Goal: Task Accomplishment & Management: Use online tool/utility

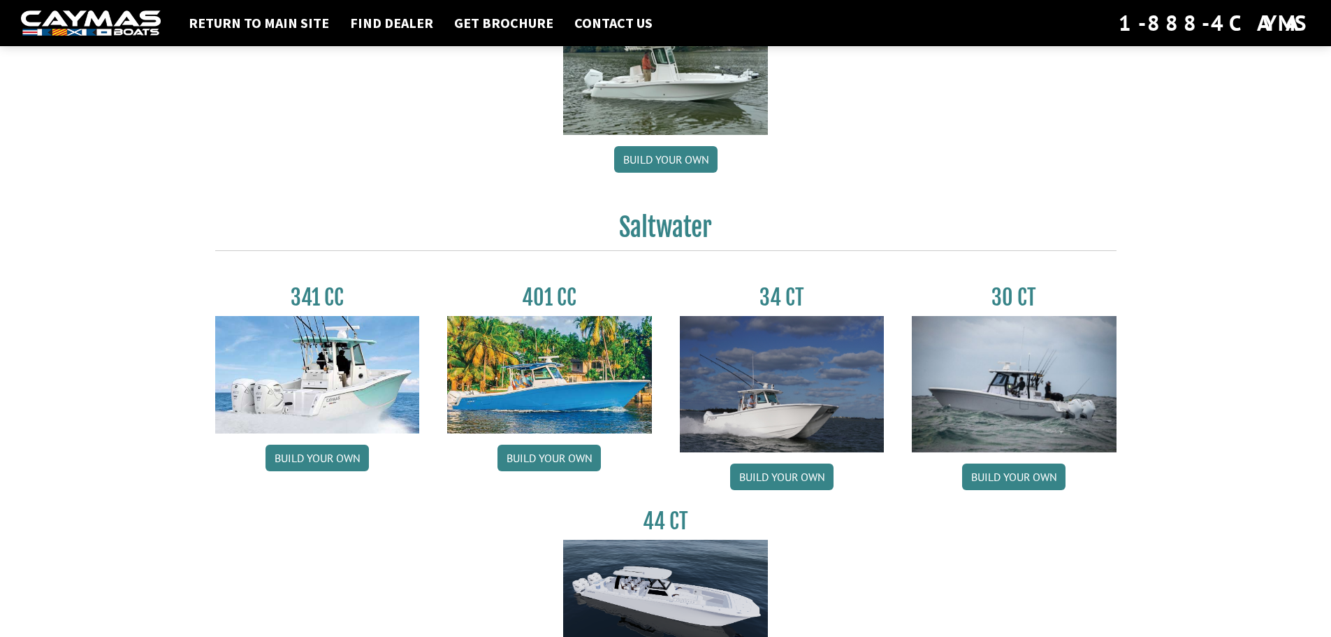
scroll to position [489, 0]
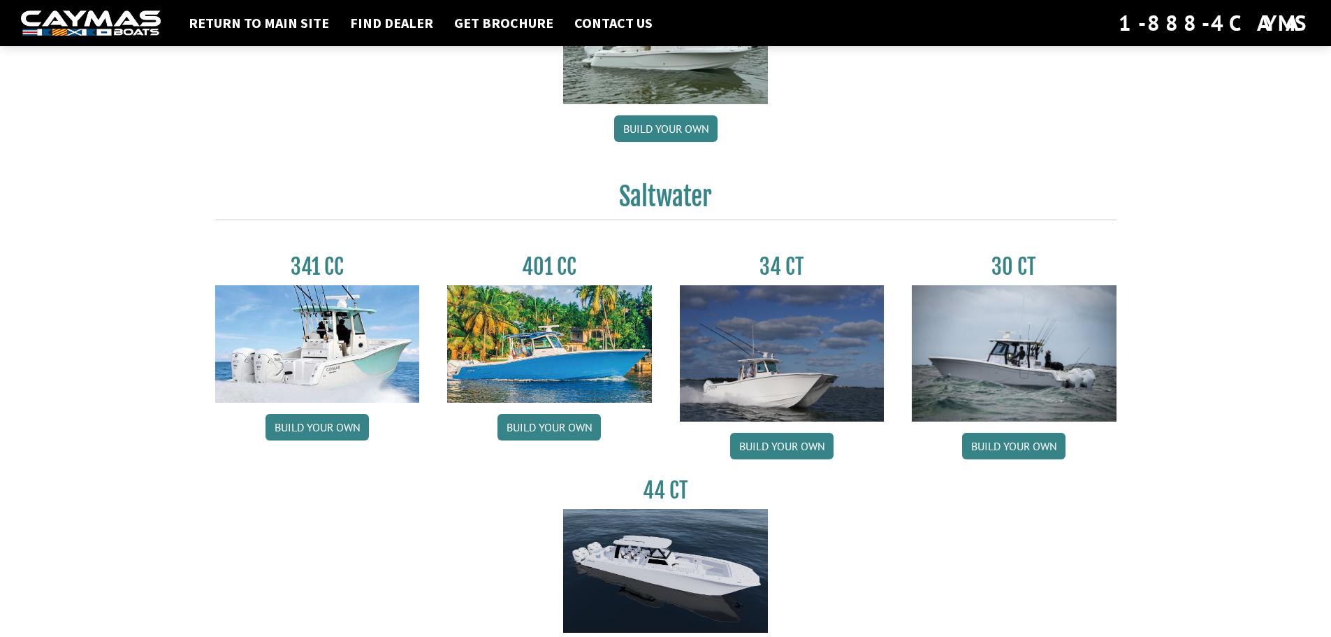
click at [695, 544] on img at bounding box center [665, 571] width 205 height 124
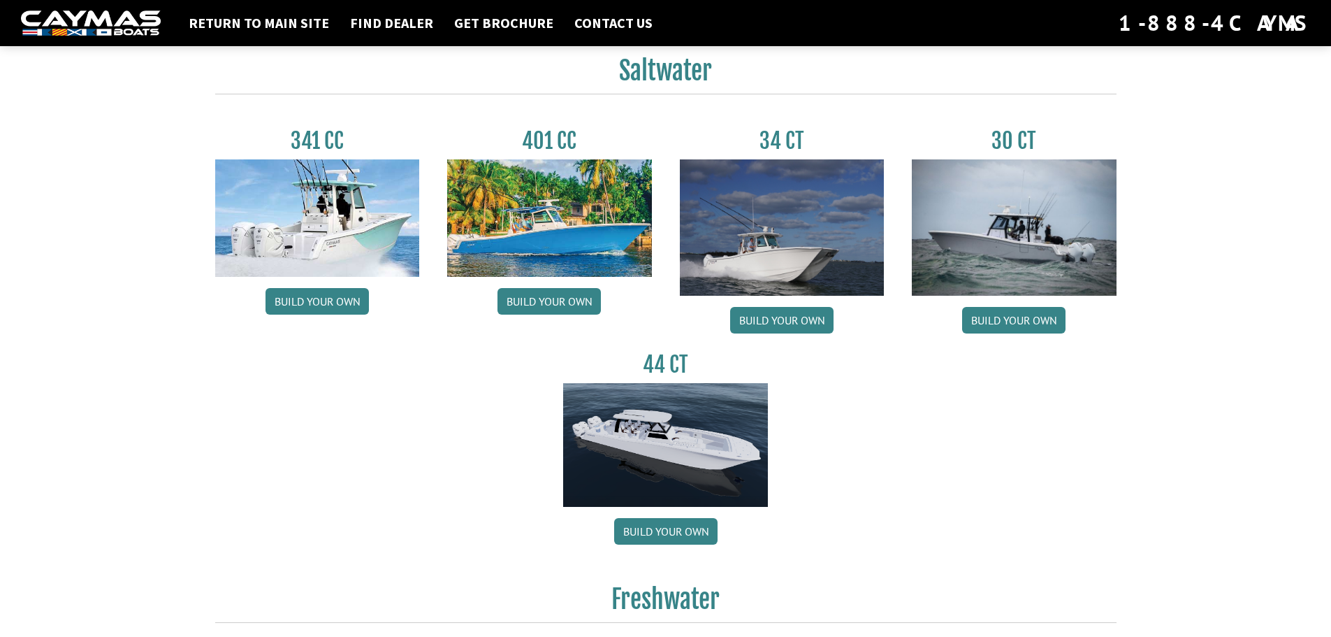
scroll to position [629, 0]
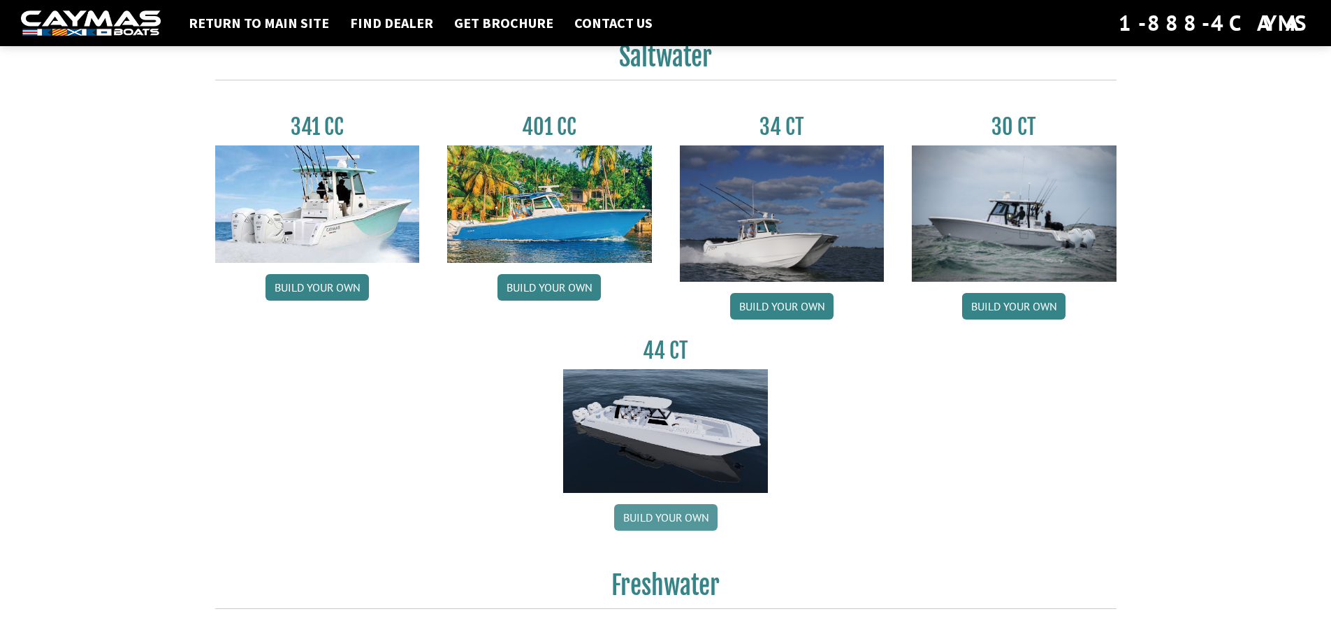
click at [676, 513] on link "Build your own" at bounding box center [665, 517] width 103 height 27
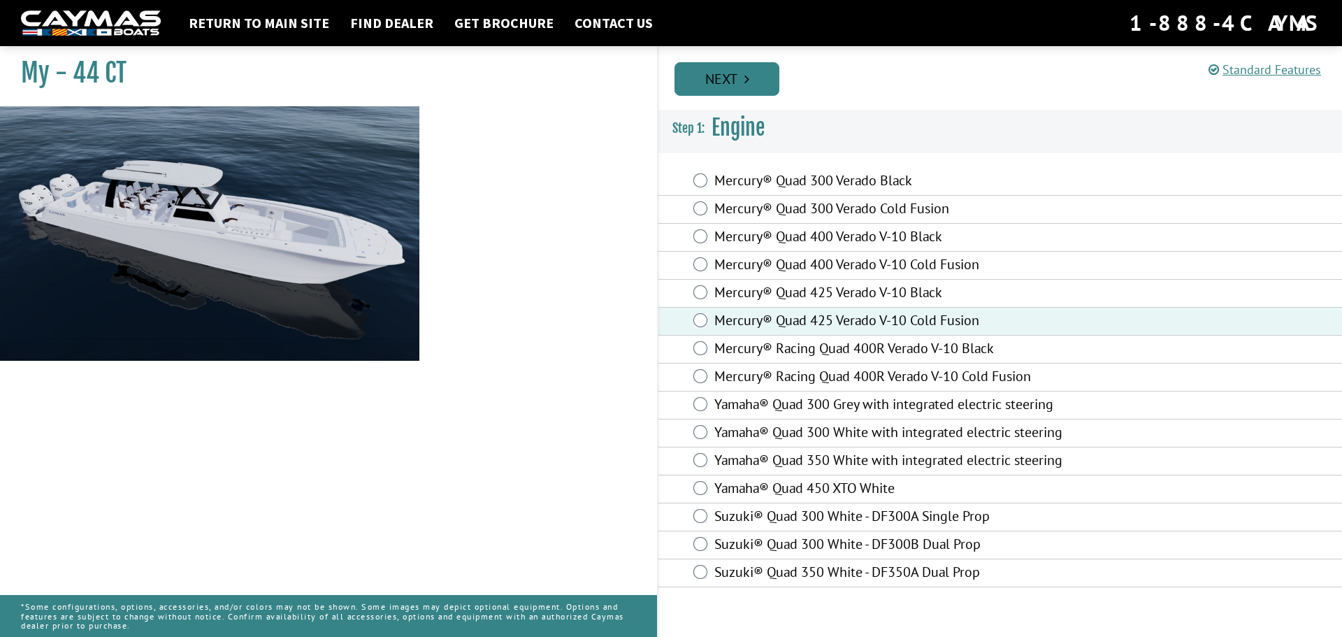
click at [732, 85] on link "Next" at bounding box center [726, 79] width 105 height 34
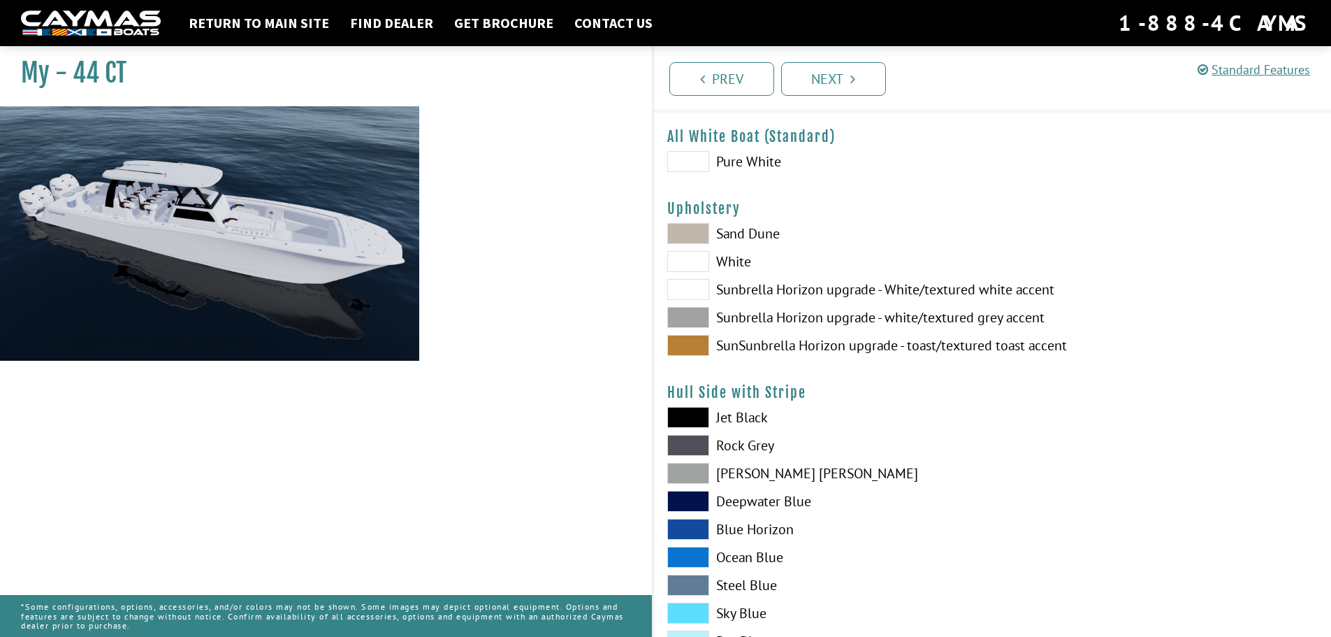
scroll to position [70, 0]
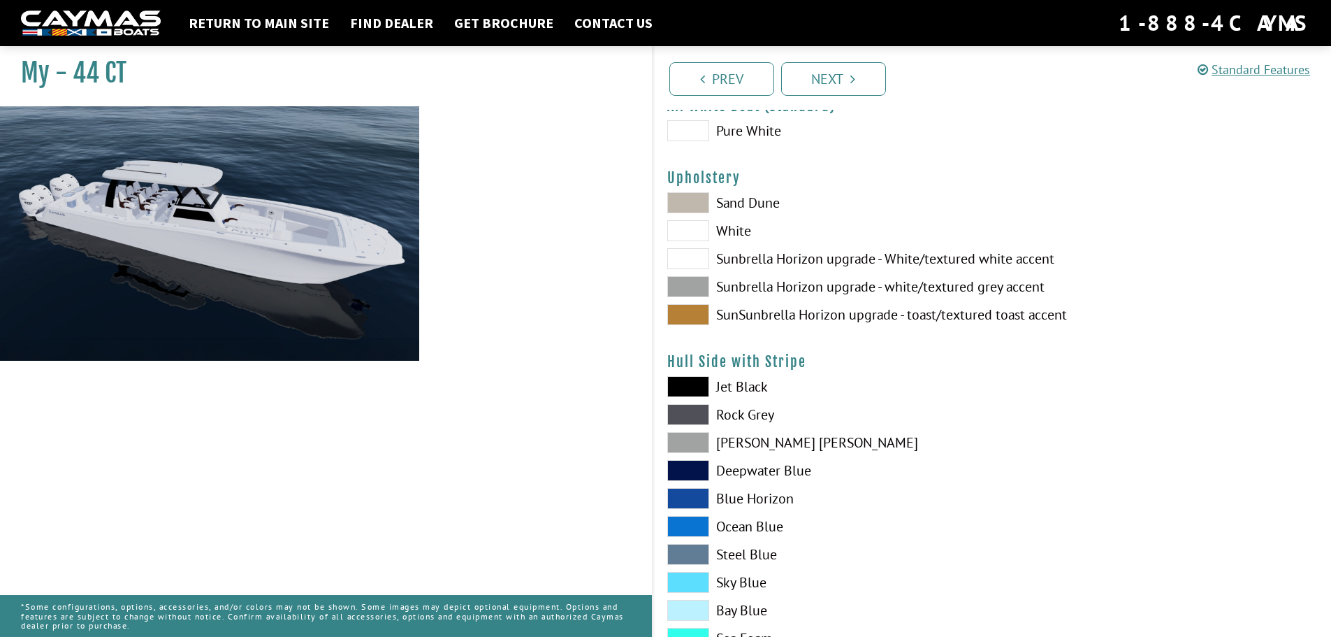
click at [702, 202] on span at bounding box center [688, 202] width 42 height 21
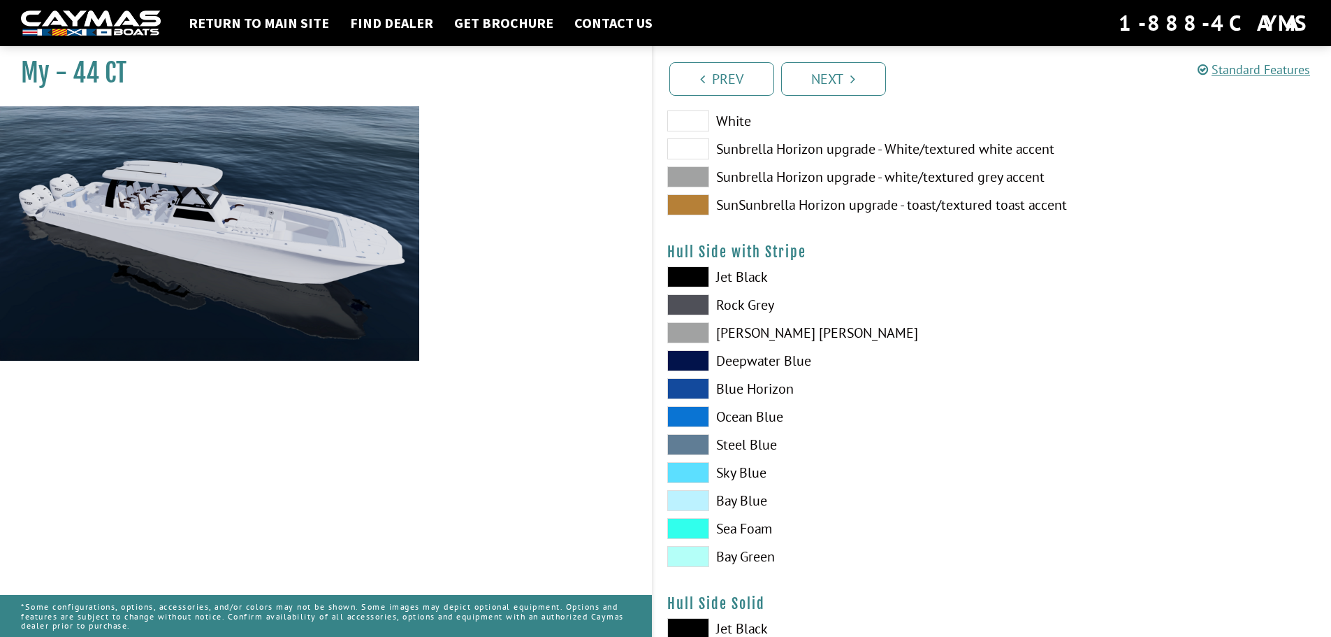
scroll to position [210, 0]
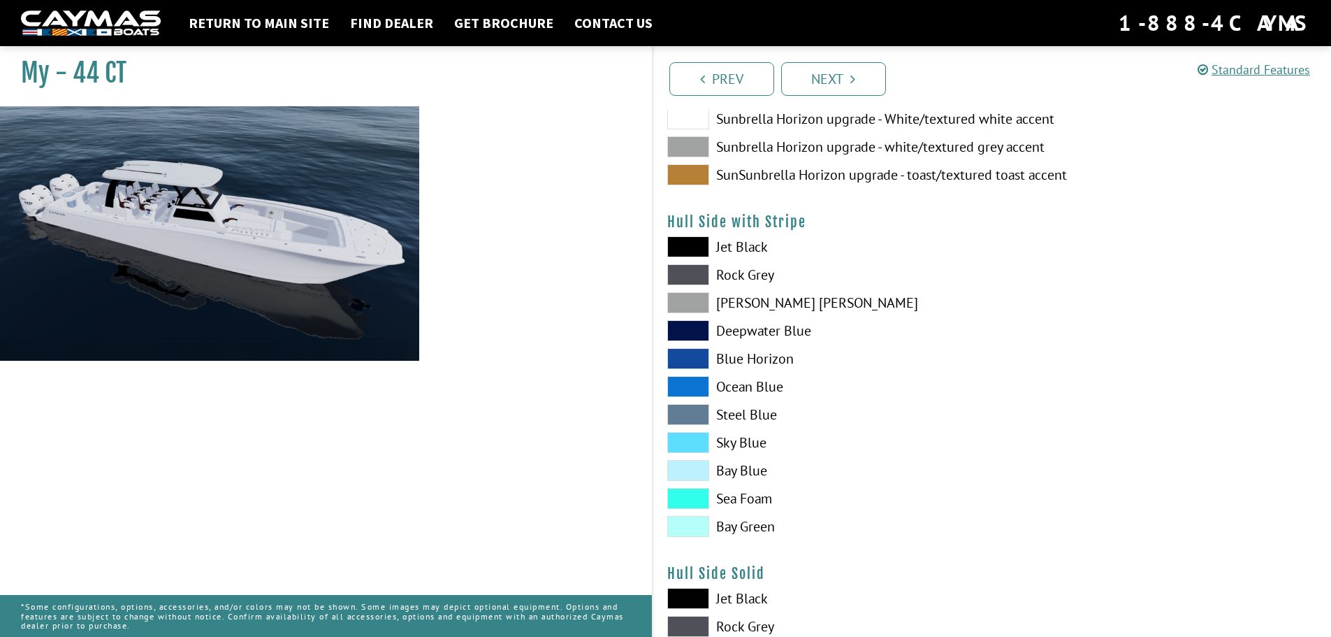
click at [694, 244] on span at bounding box center [688, 246] width 42 height 21
click at [704, 303] on span at bounding box center [688, 302] width 42 height 21
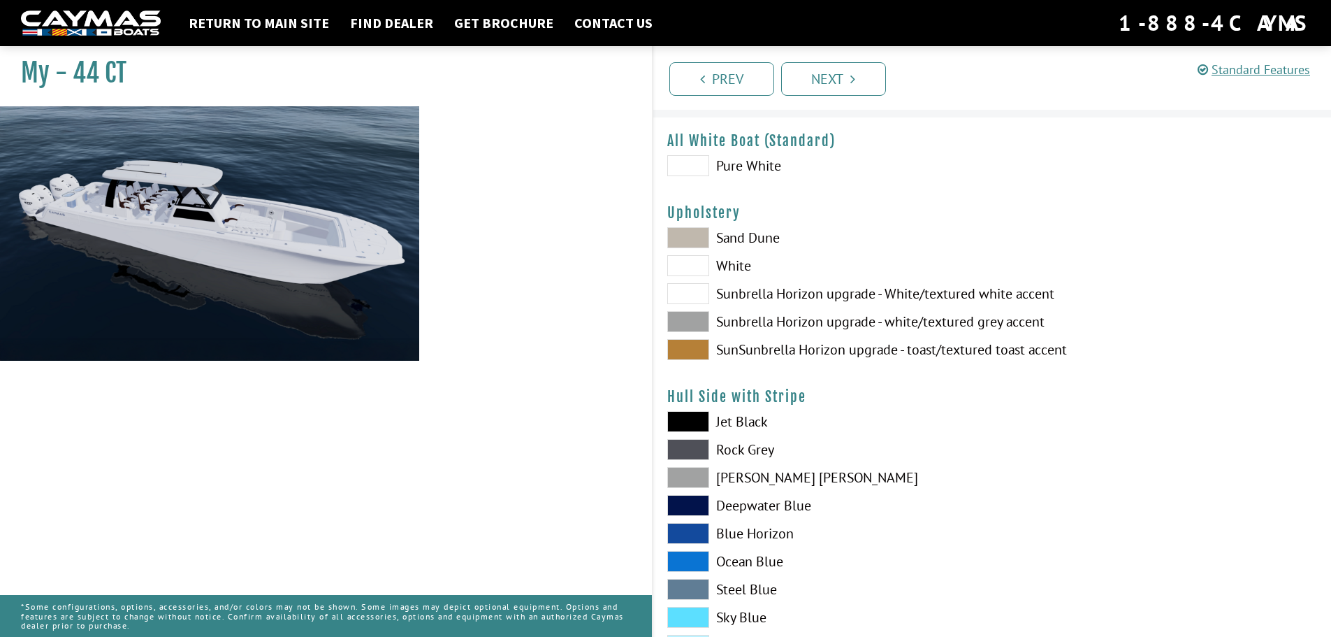
scroll to position [0, 0]
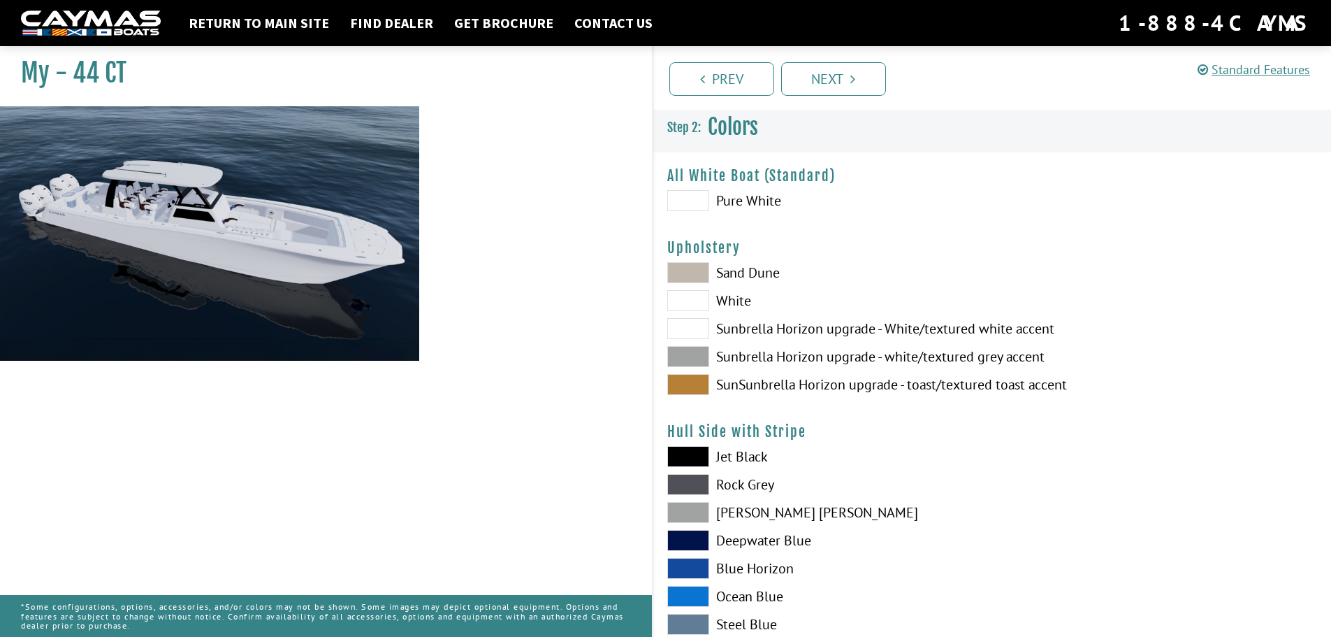
click at [697, 199] on span at bounding box center [688, 200] width 42 height 21
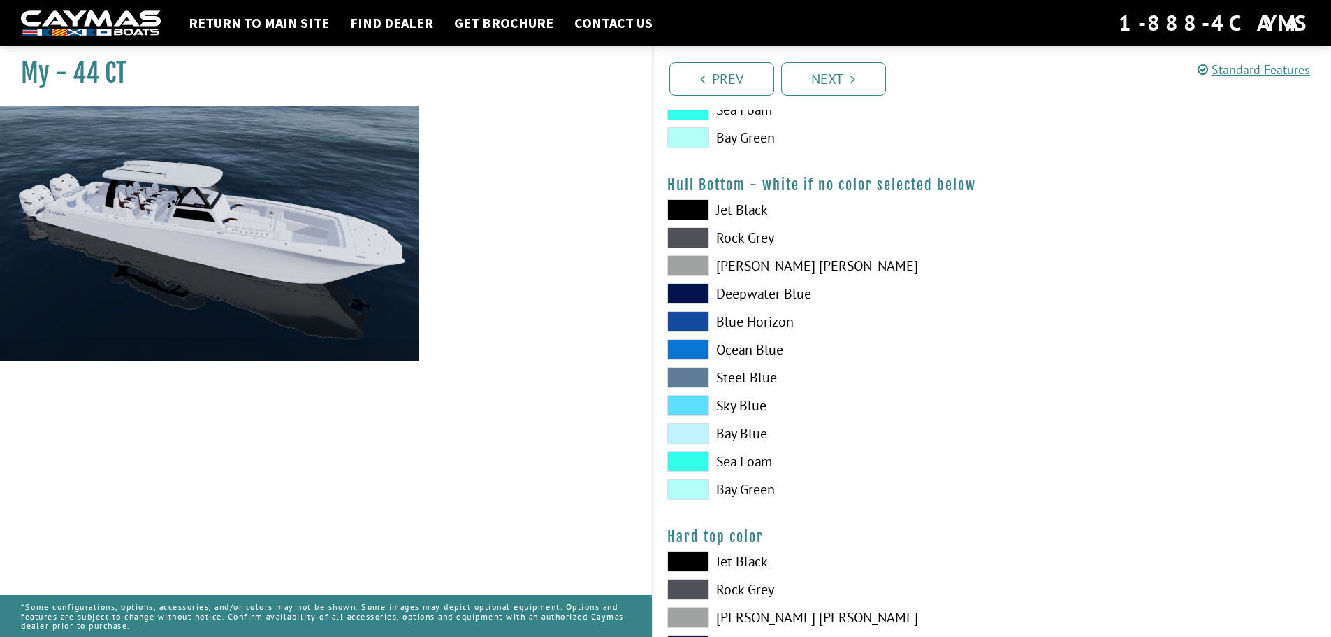
scroll to position [979, 0]
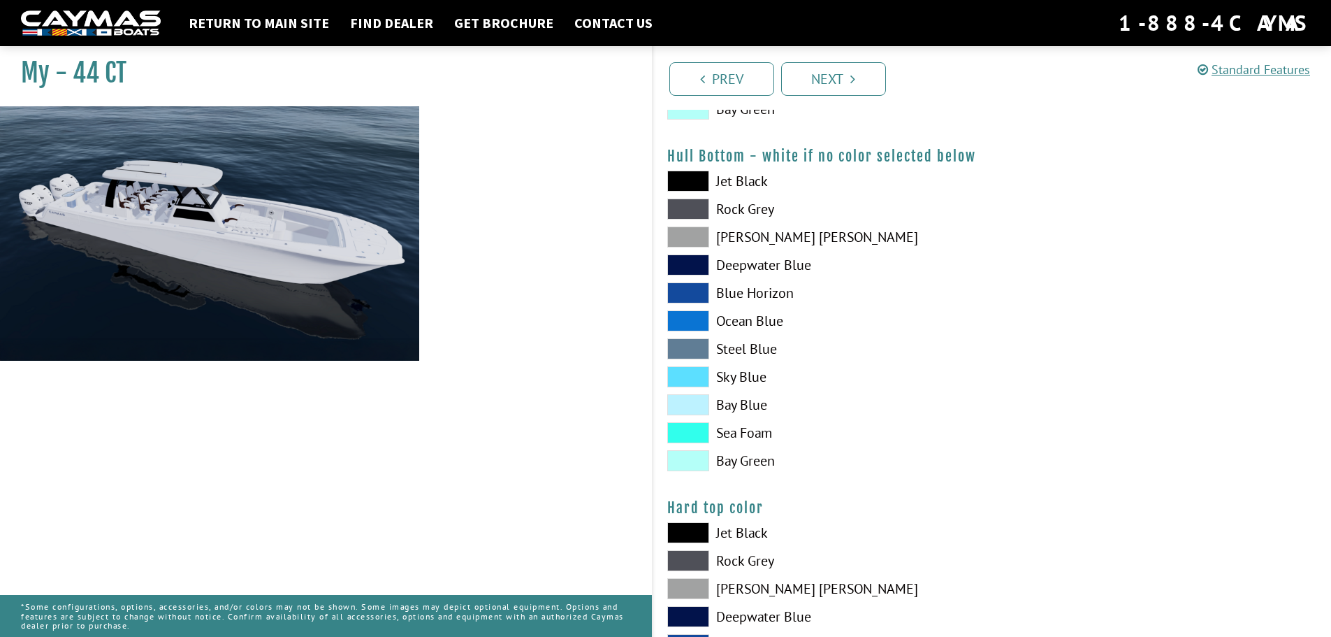
click at [700, 209] on span at bounding box center [688, 208] width 42 height 21
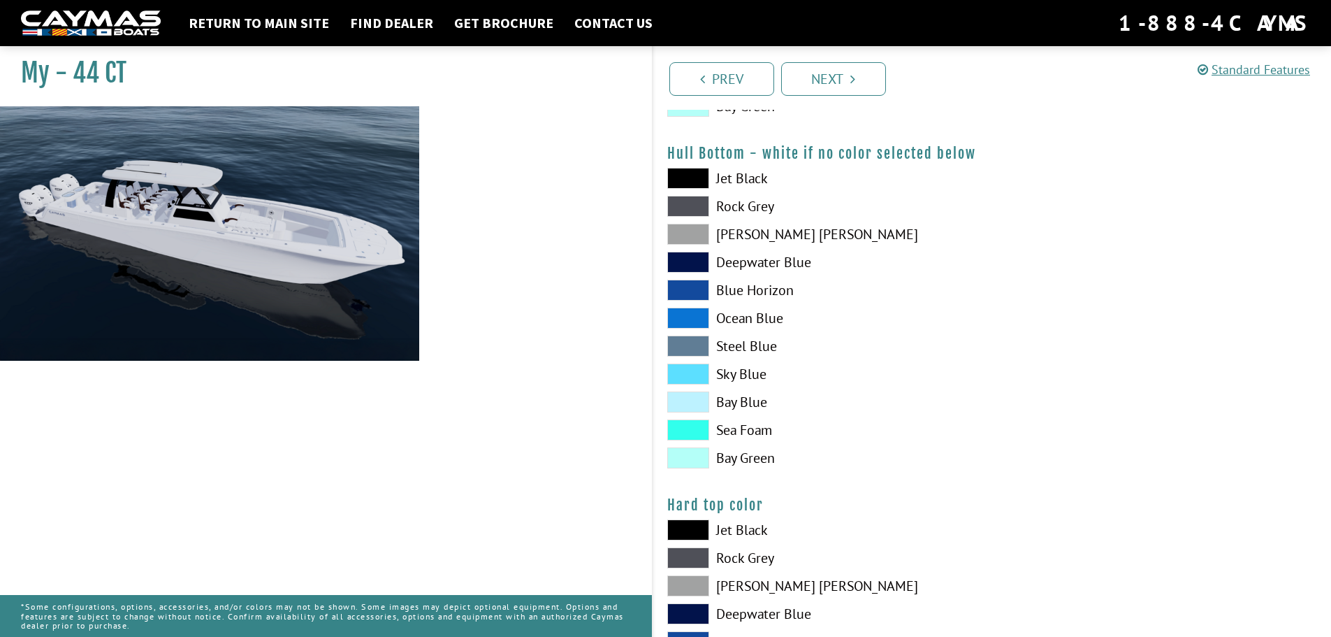
scroll to position [1188, 0]
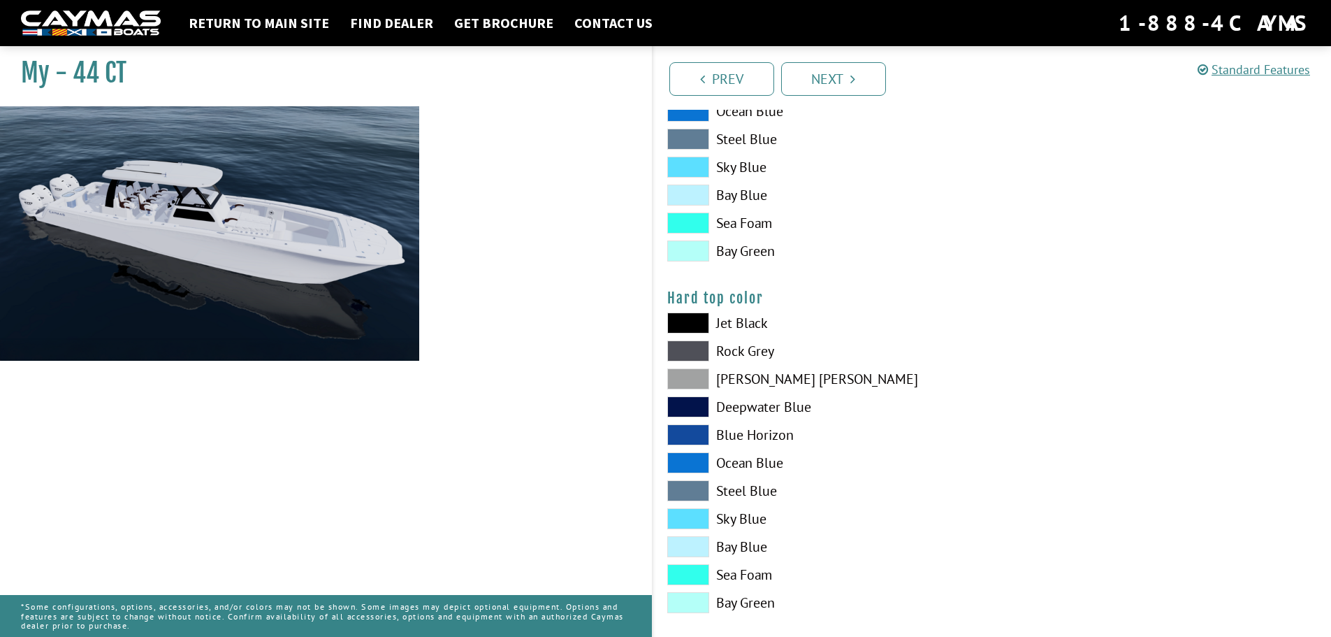
click at [707, 322] on span at bounding box center [688, 322] width 42 height 21
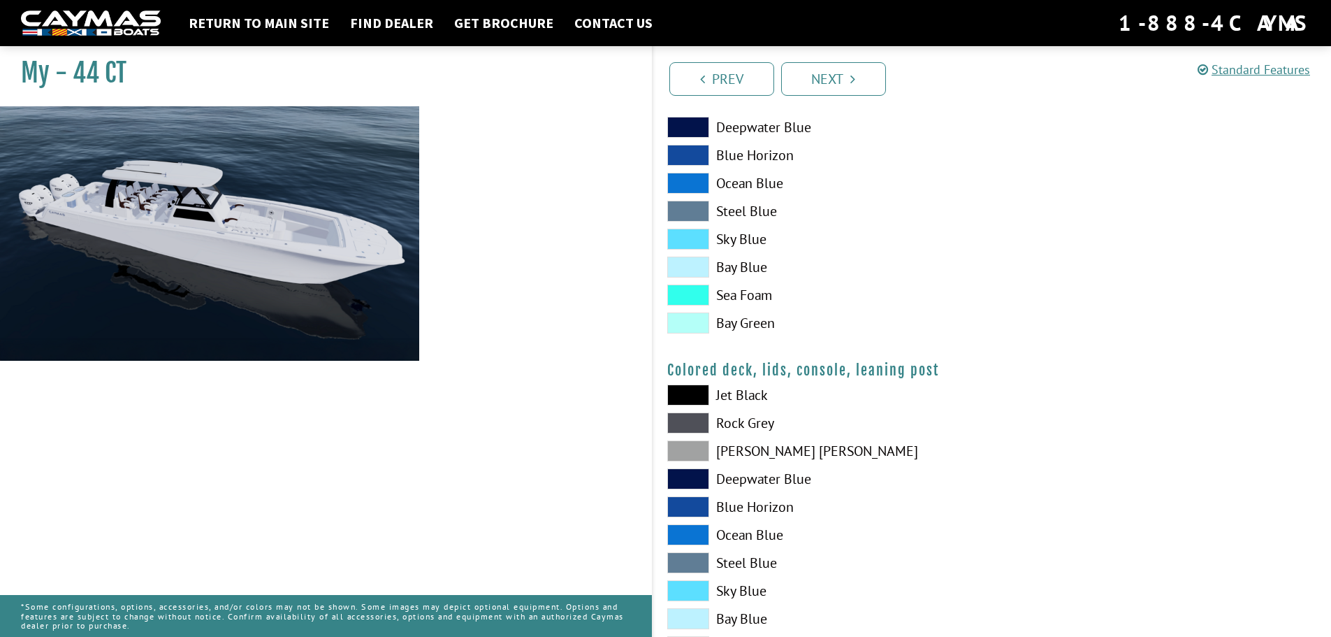
scroll to position [1538, 0]
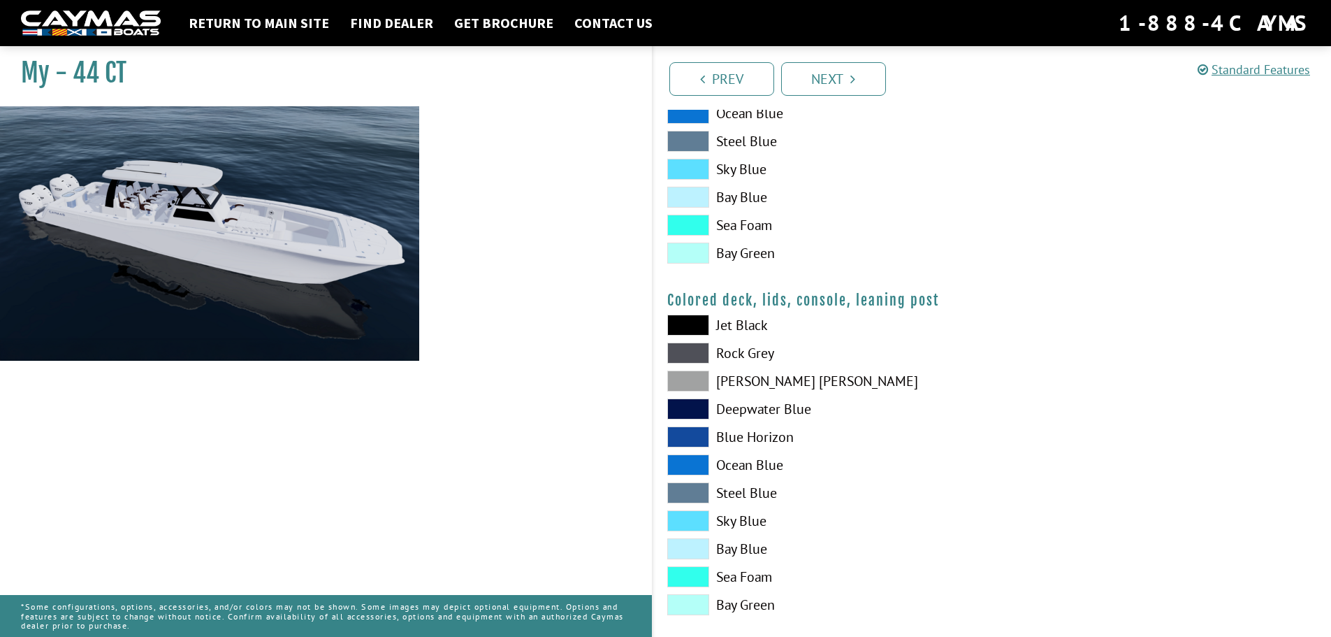
click at [679, 356] on span at bounding box center [688, 352] width 42 height 21
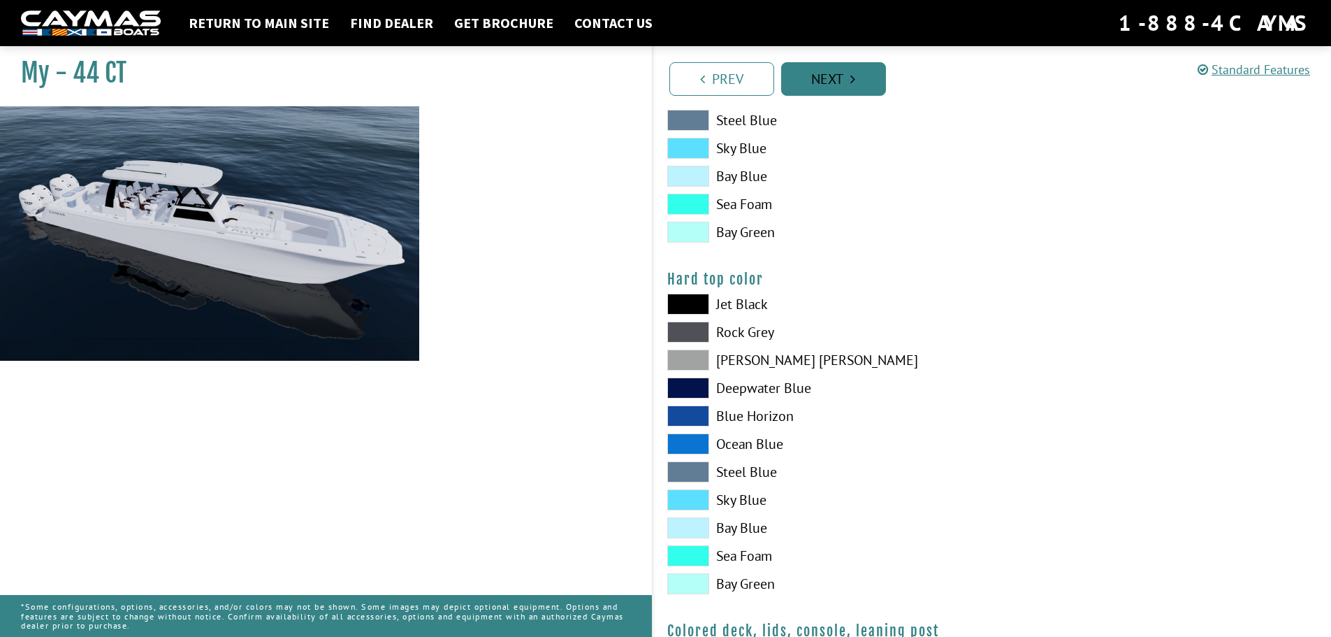
click at [837, 66] on link "Next" at bounding box center [833, 79] width 105 height 34
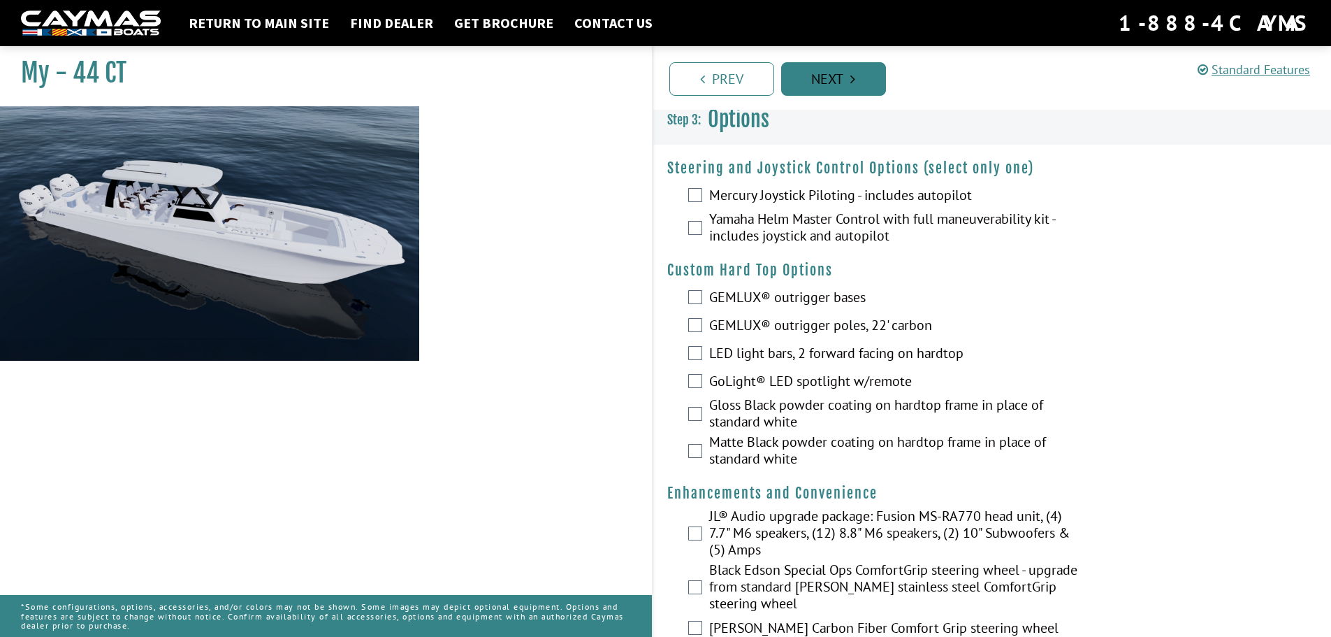
scroll to position [0, 0]
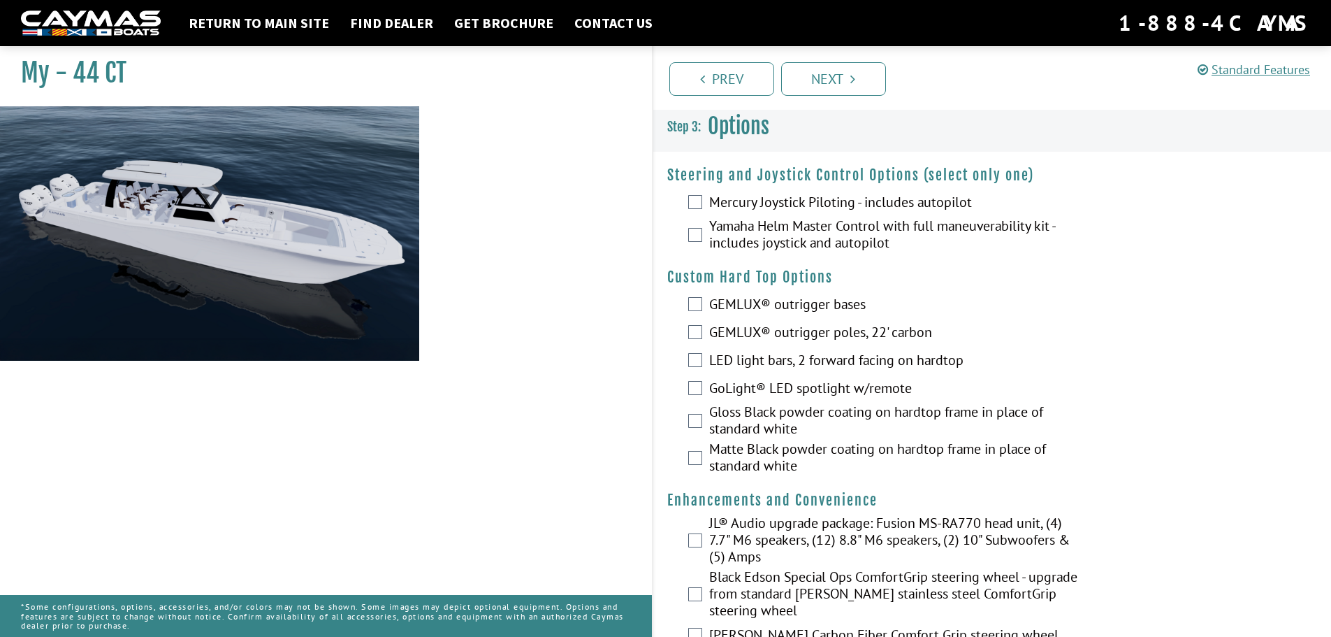
click at [684, 238] on div "Yamaha Helm Master Control with full maneuverability kit - includes joystick an…" at bounding box center [993, 235] width 679 height 37
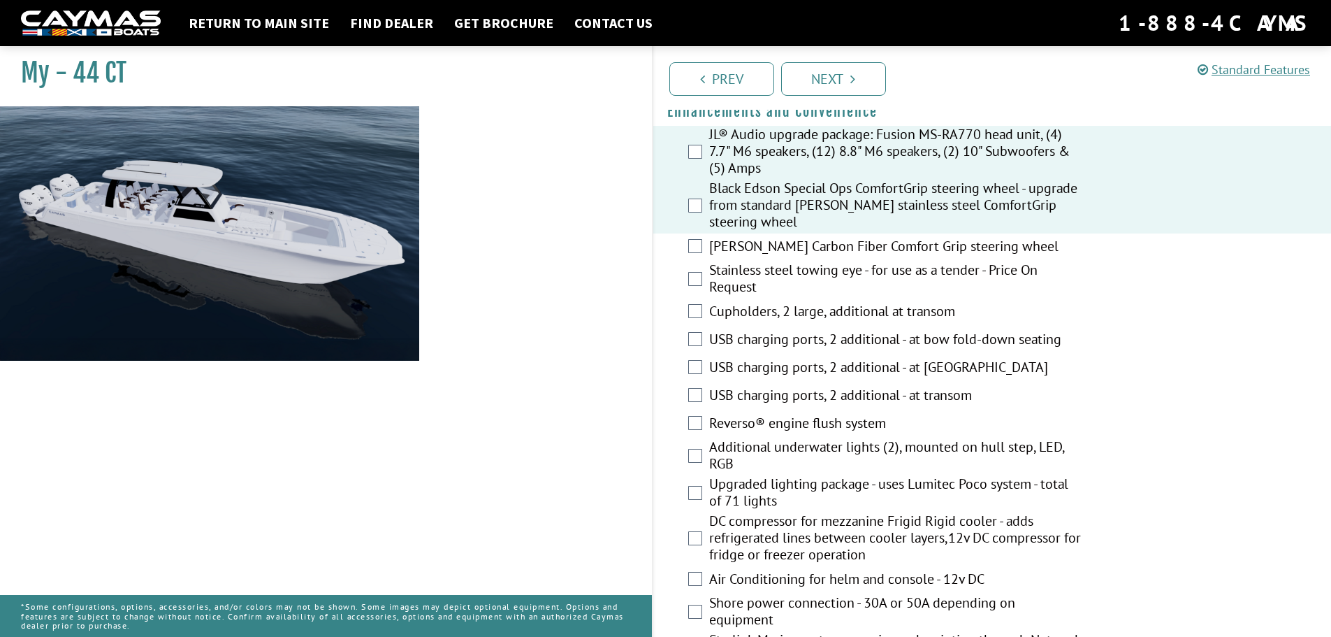
scroll to position [419, 0]
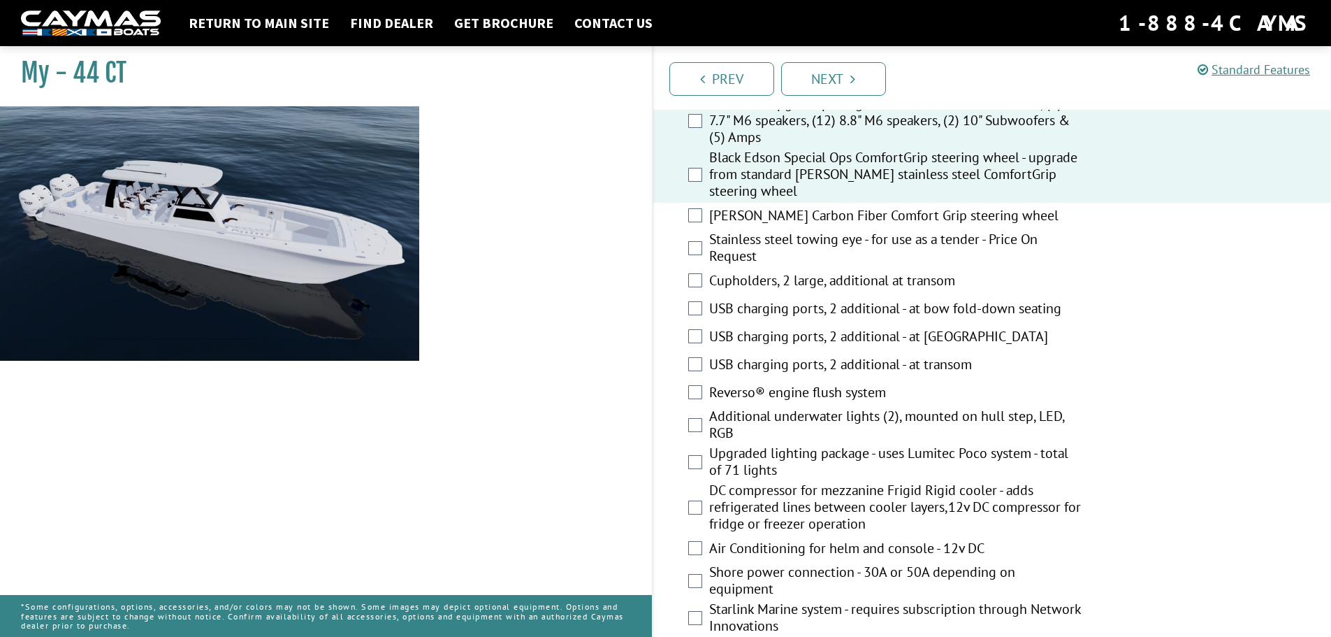
click at [696, 356] on div "USB charging ports, 2 additional - at transom" at bounding box center [993, 366] width 679 height 28
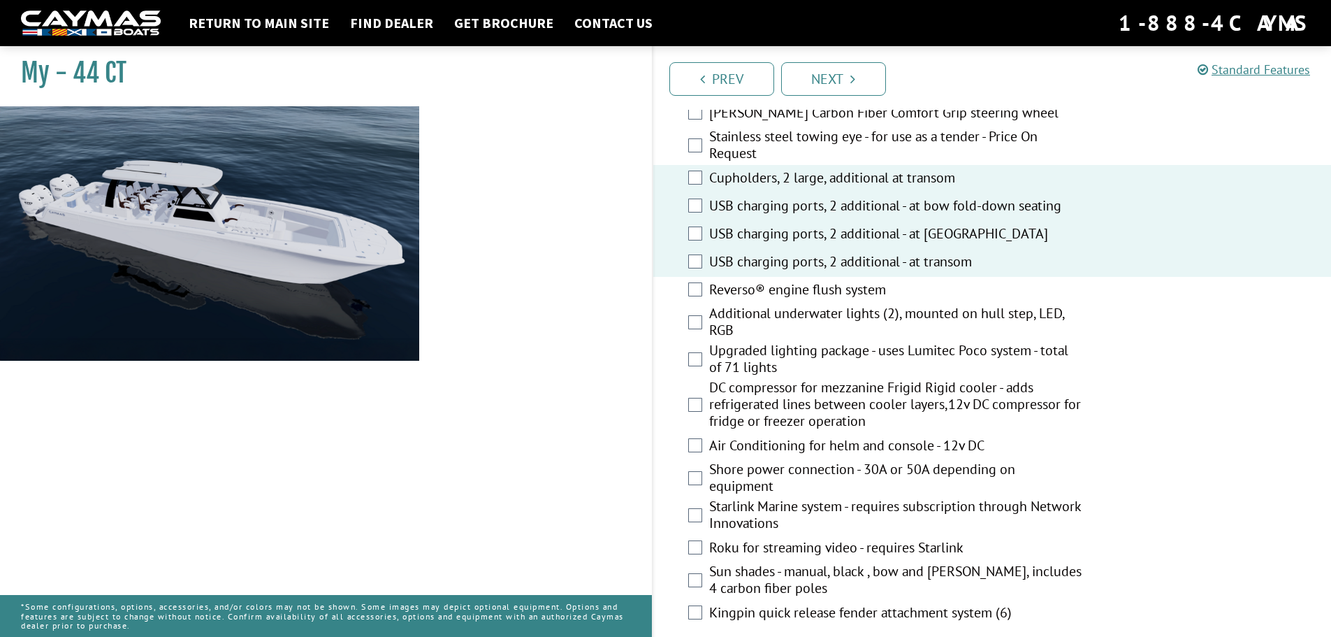
scroll to position [559, 0]
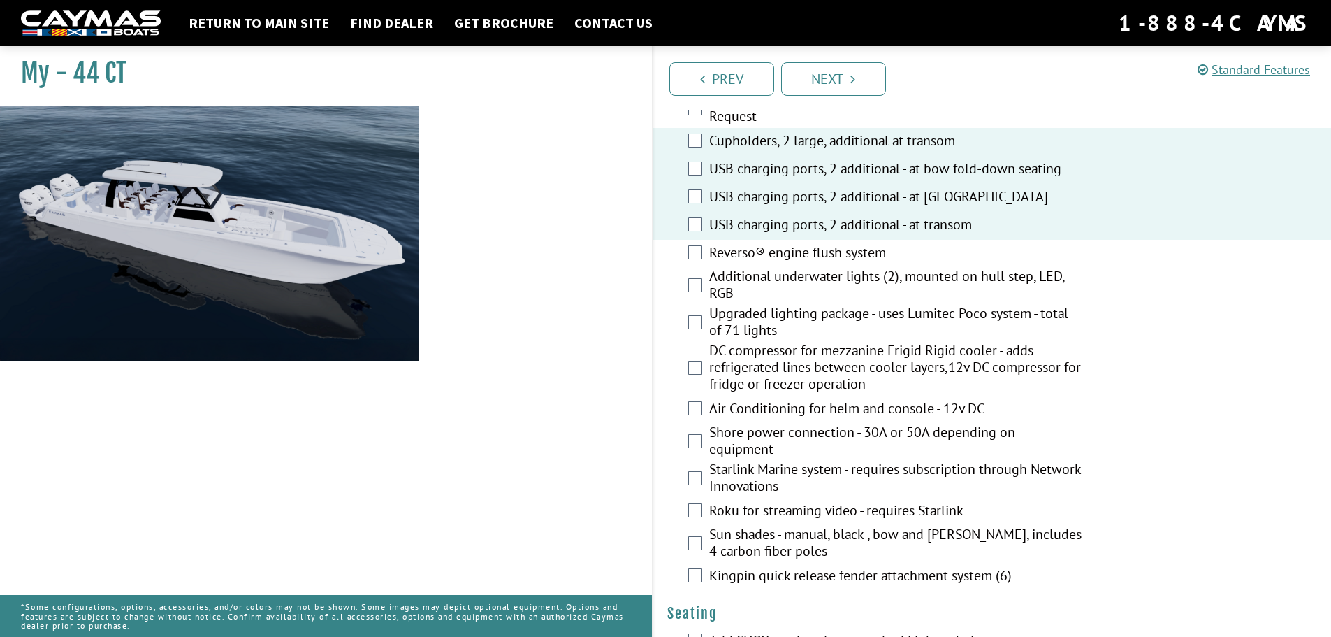
click at [709, 250] on label "Reverso® engine flush system" at bounding box center [895, 254] width 373 height 20
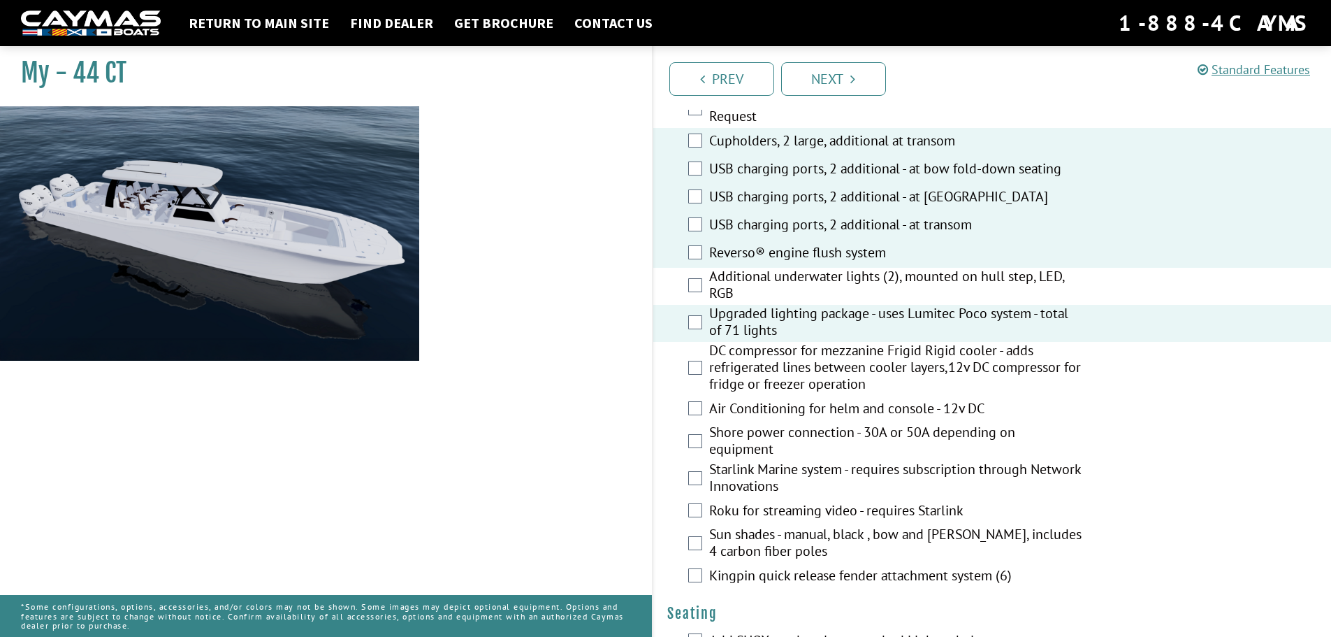
click at [698, 400] on div "Air Conditioning for helm and console - 12v DC" at bounding box center [993, 410] width 679 height 28
click at [702, 403] on div "Air Conditioning for helm and console - 12v DC" at bounding box center [993, 410] width 679 height 28
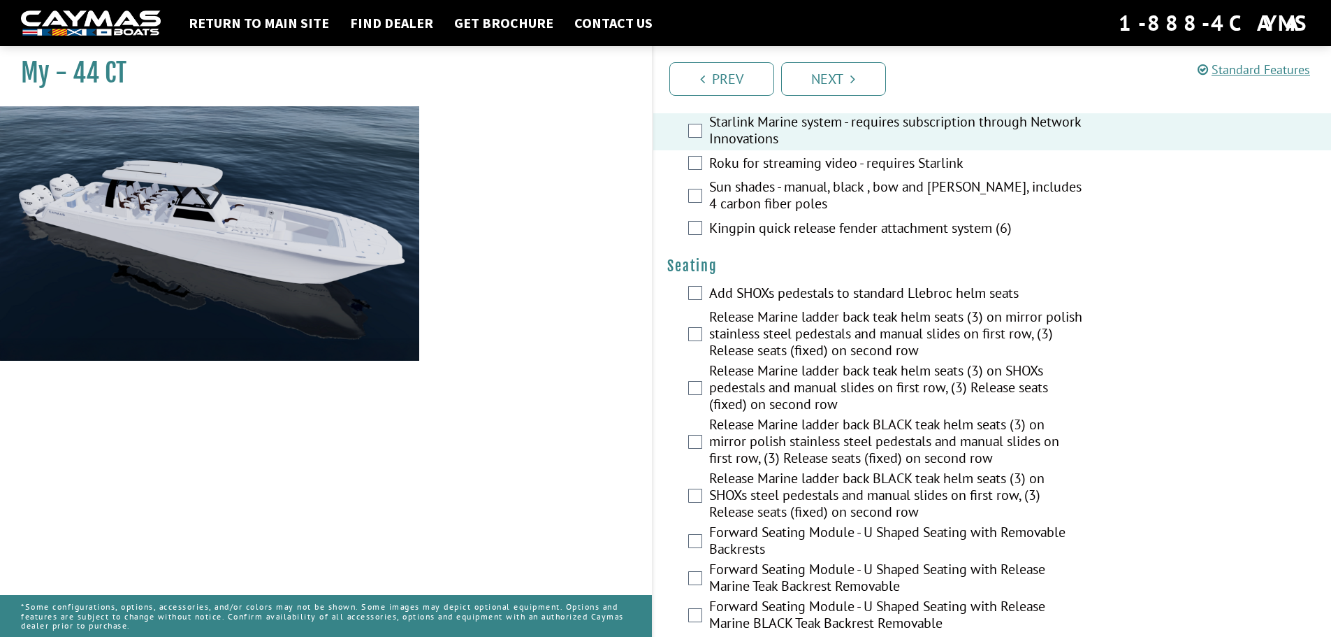
scroll to position [909, 0]
click at [709, 339] on label "Release Marine ladder back teak helm seats (3) on mirror polish stainless steel…" at bounding box center [895, 333] width 373 height 54
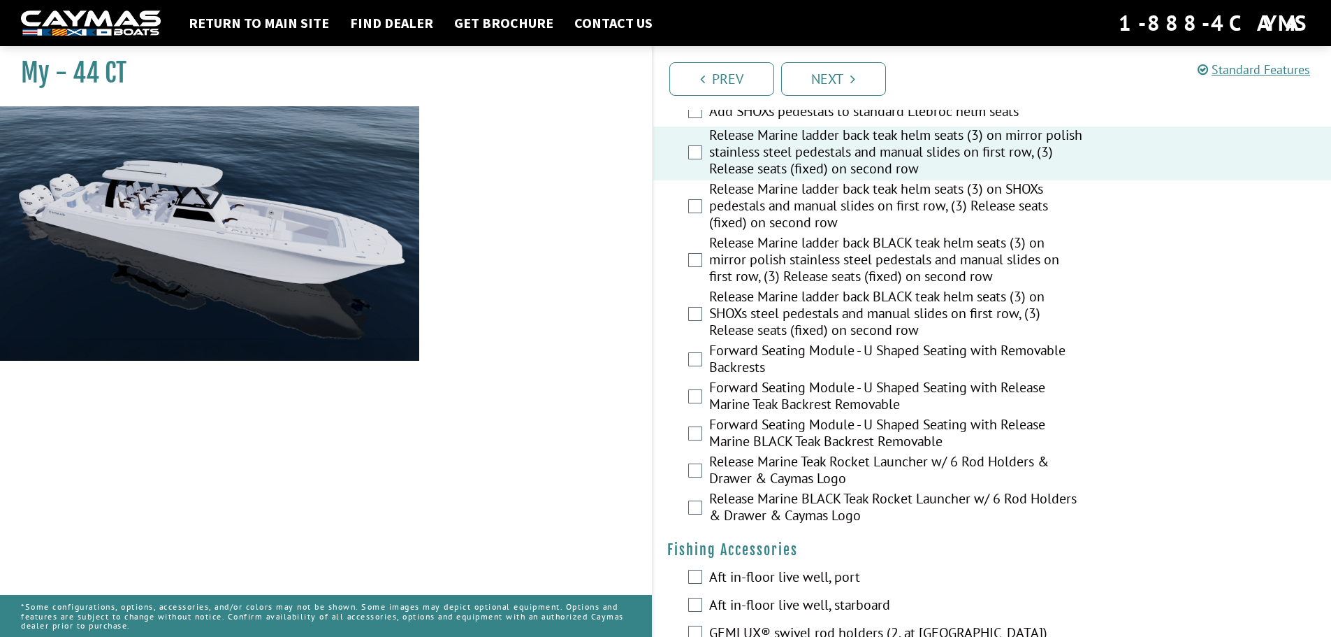
scroll to position [1118, 0]
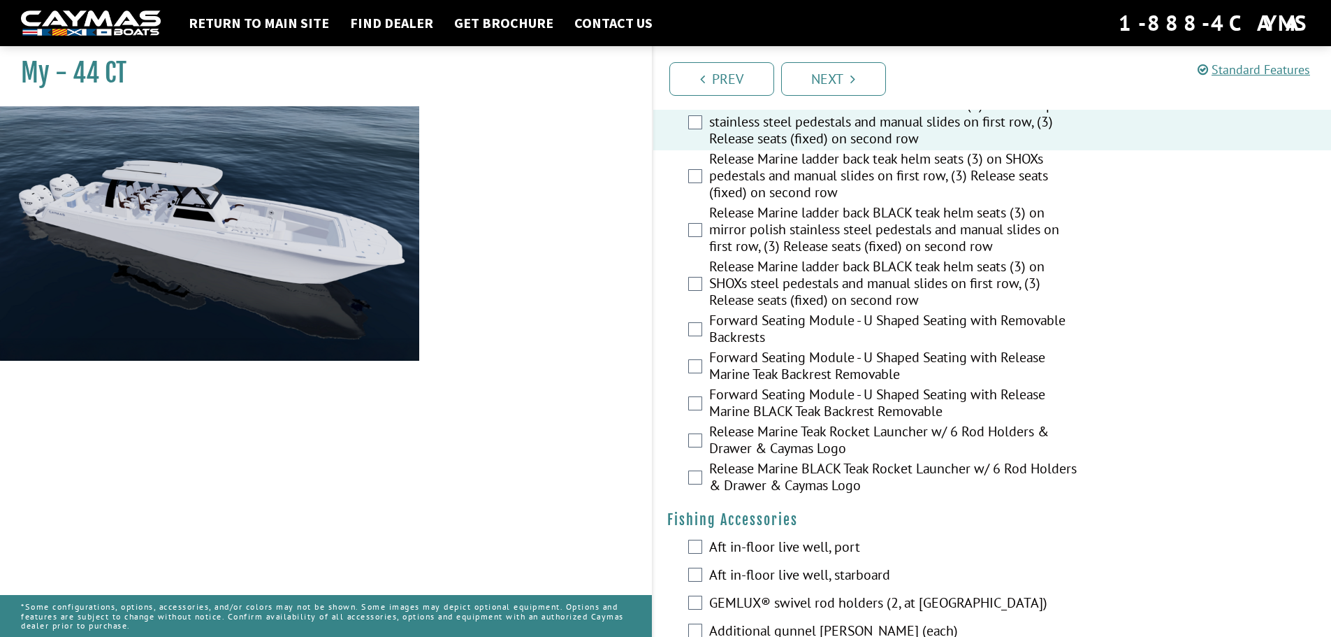
click at [735, 355] on label "Forward Seating Module - U Shaped Seating with Release Marine Teak Backrest Rem…" at bounding box center [895, 367] width 373 height 37
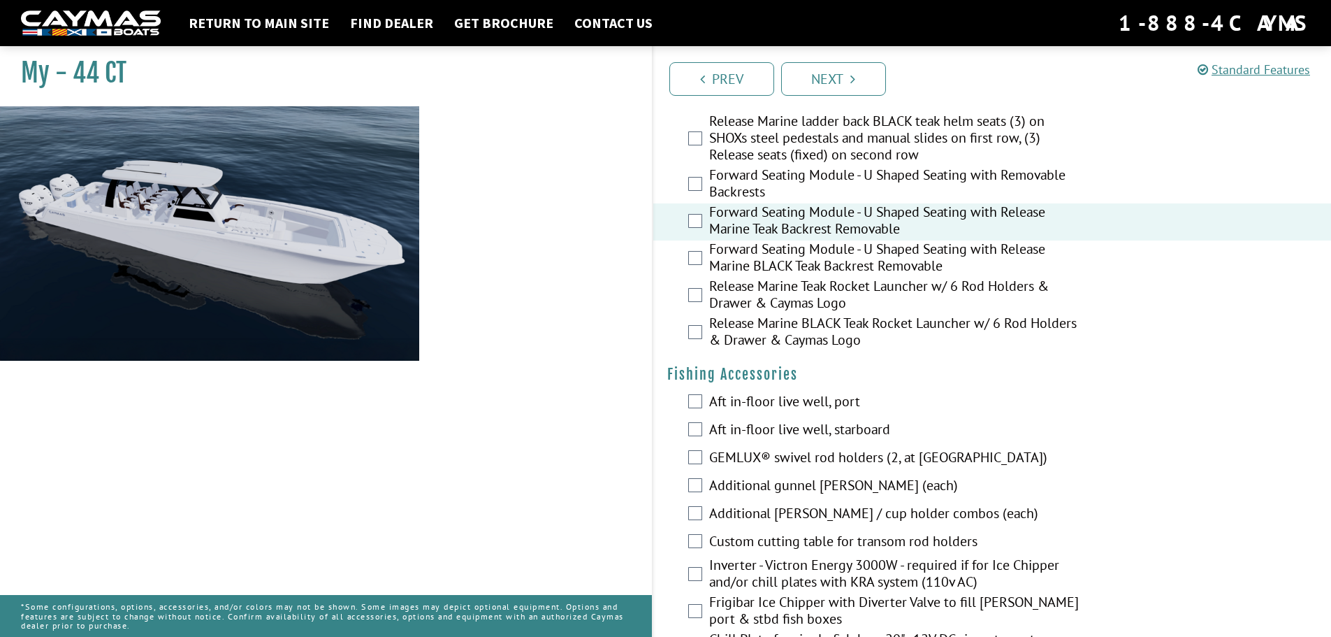
scroll to position [1398, 0]
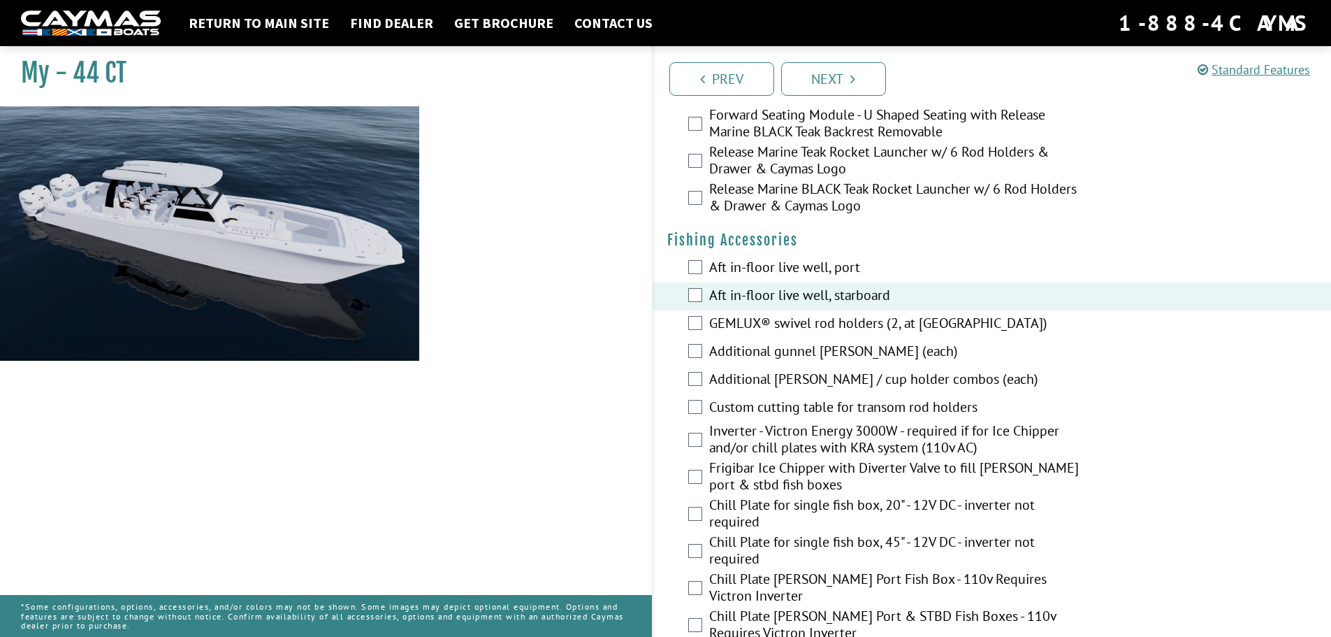
click at [691, 277] on div "Aft in-floor live well, port" at bounding box center [993, 268] width 679 height 28
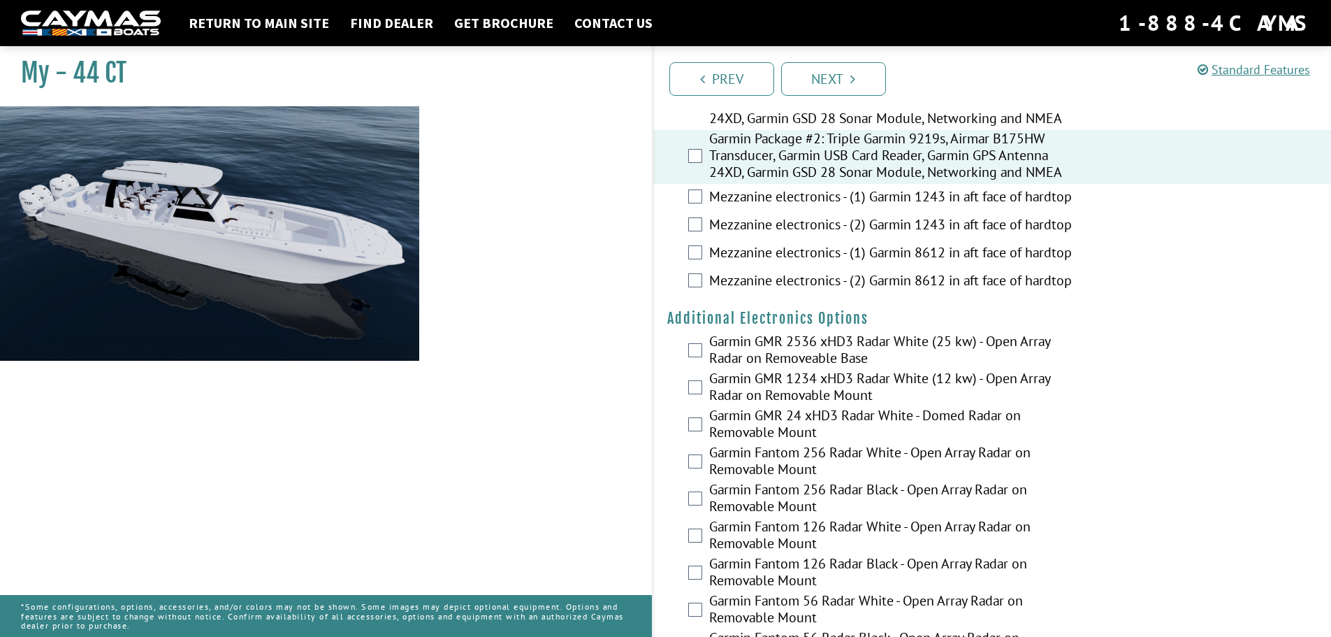
scroll to position [2097, 0]
click at [703, 339] on div "Garmin GMR 2536 xHD3 Radar White (25 kw) - Open Array Radar on Removeable Base" at bounding box center [993, 350] width 679 height 37
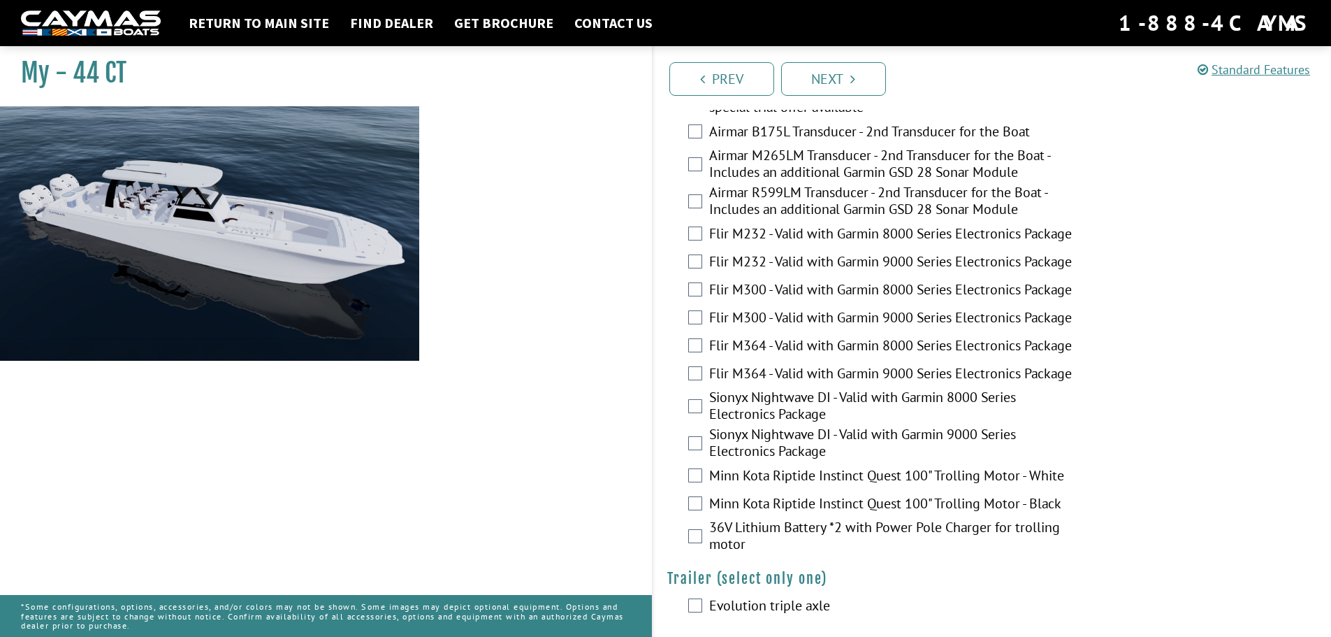
scroll to position [2757, 0]
click at [838, 99] on div "Prev Next" at bounding box center [992, 78] width 680 height 64
click at [848, 69] on link "Next" at bounding box center [833, 79] width 105 height 34
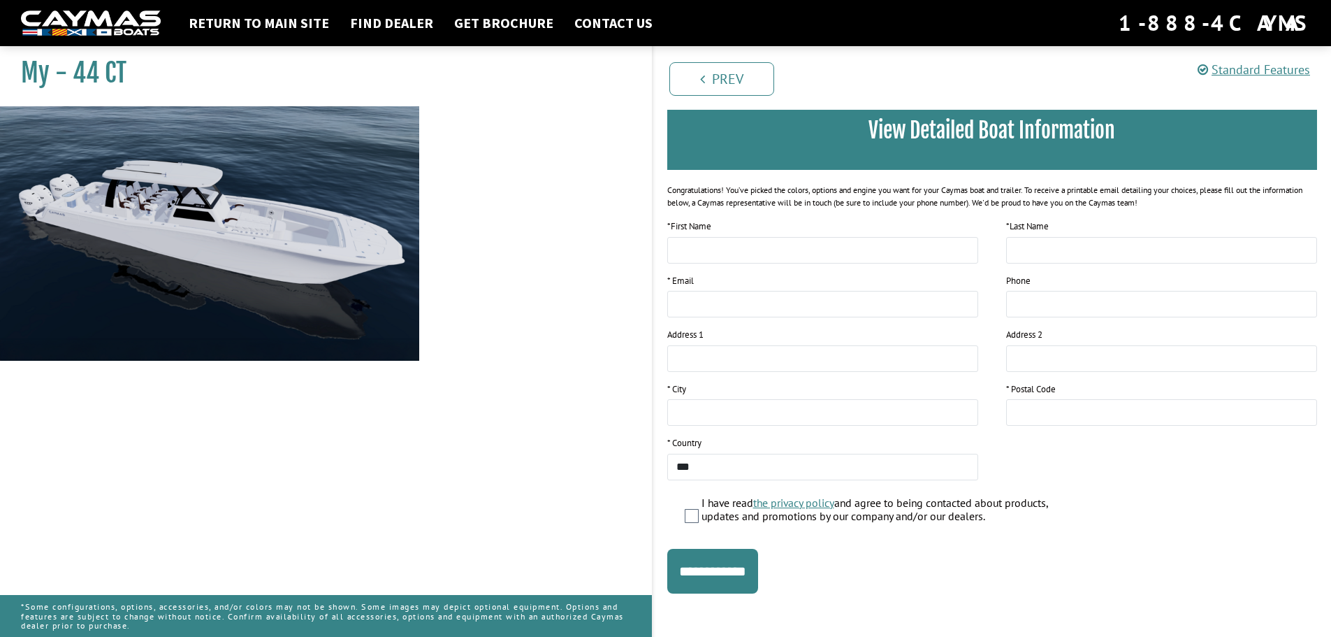
scroll to position [114, 0]
